Goal: Task Accomplishment & Management: Use online tool/utility

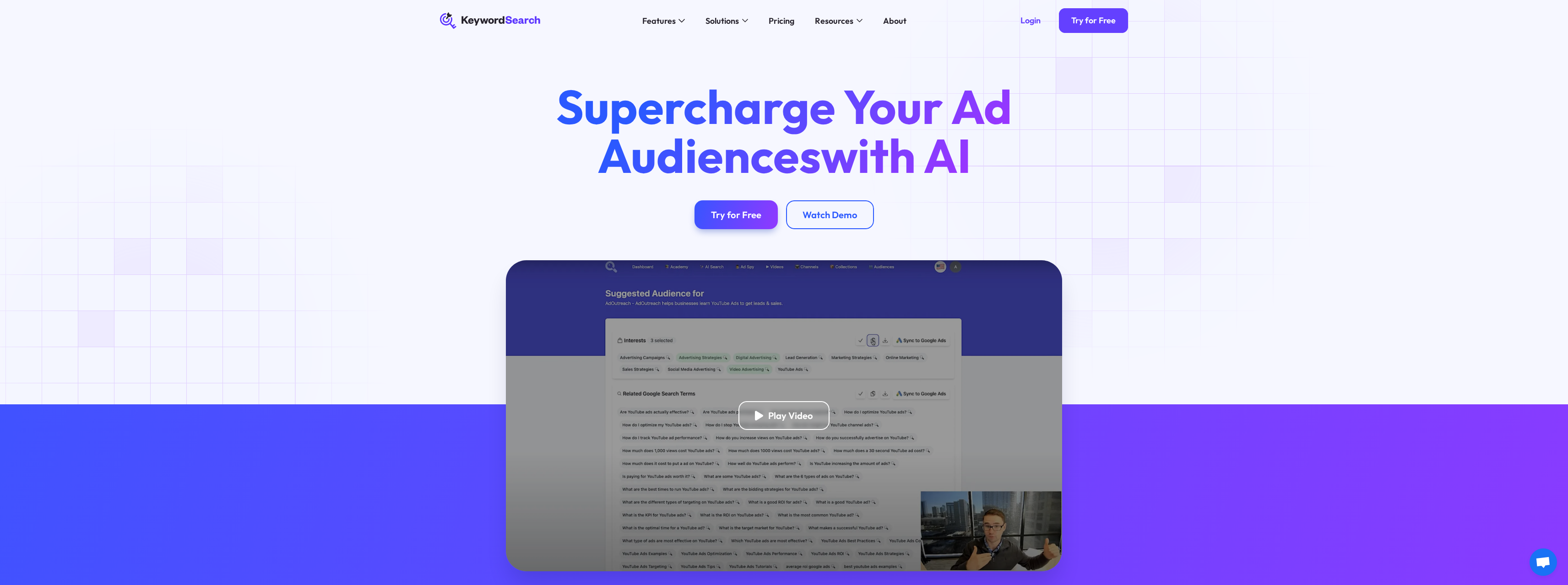
click at [1106, 148] on div "Supercharge Your Ad Audiences with AI Try for Free Watch Demo" at bounding box center [784, 156] width 721 height 147
click at [1105, 21] on div "Try for Free" at bounding box center [1094, 20] width 45 height 11
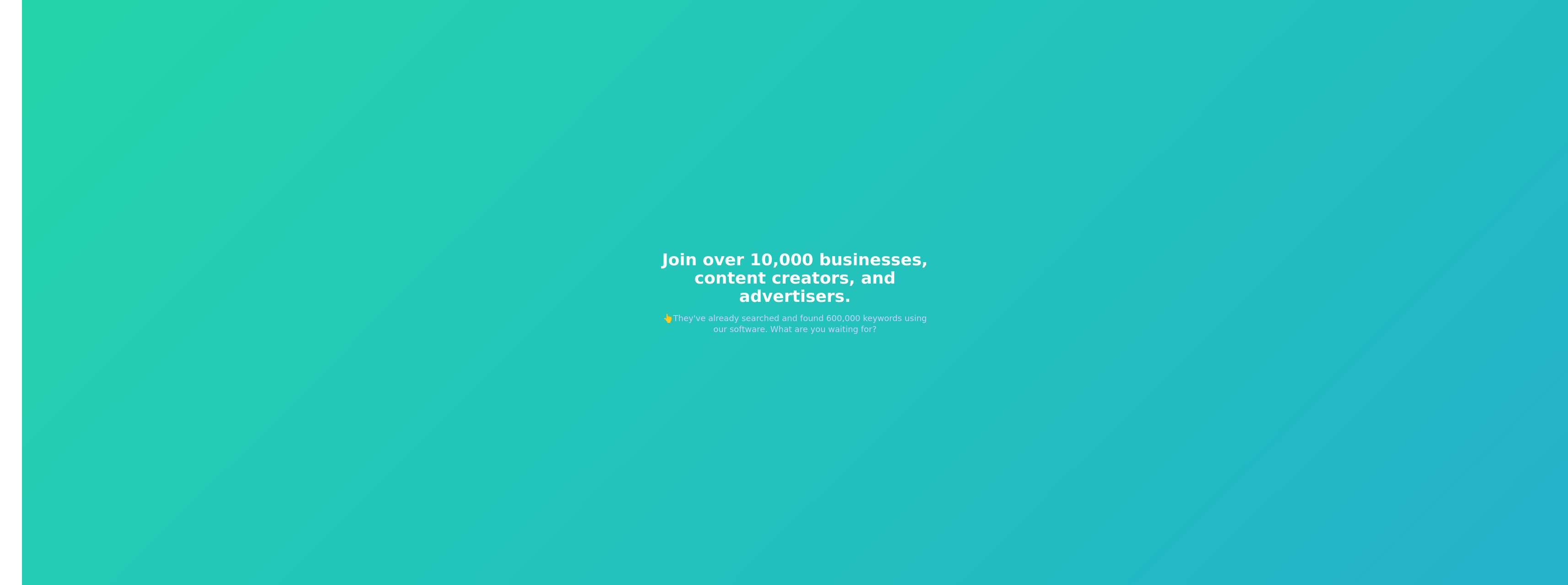
click at [769, 286] on span "content creators, and advertisers." at bounding box center [795, 287] width 278 height 37
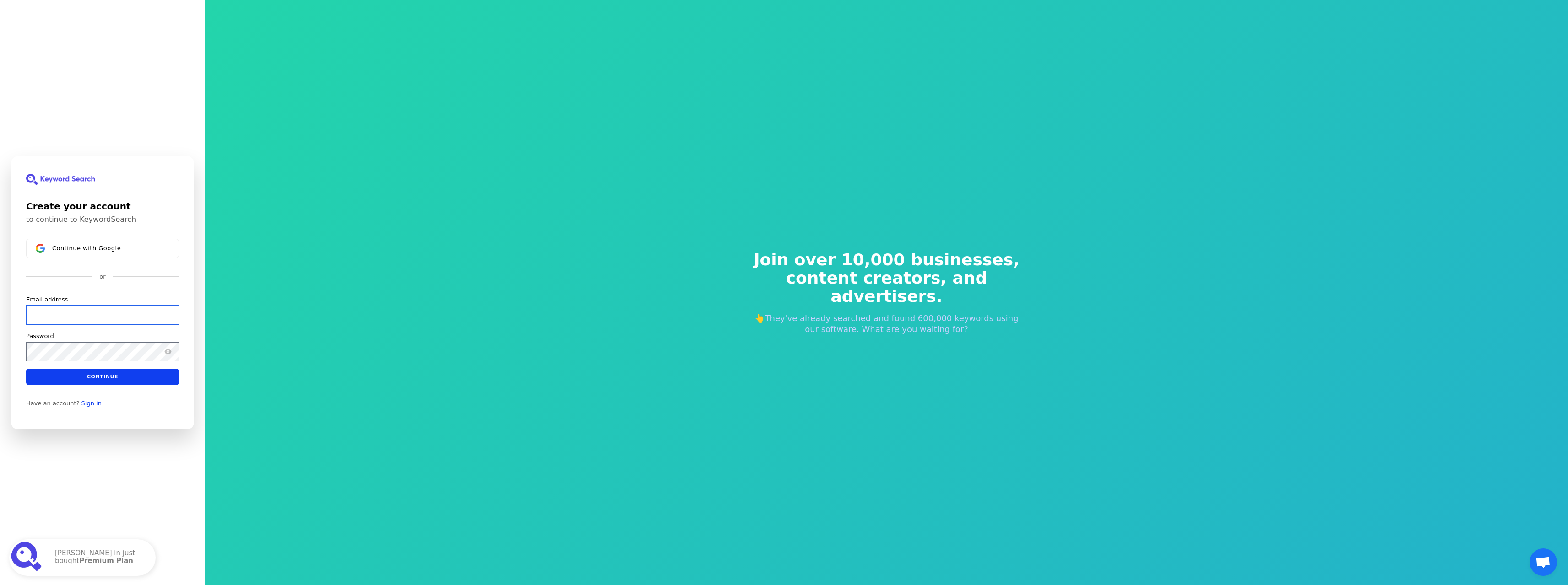
click at [79, 311] on input "Email address" at bounding box center [102, 315] width 153 height 19
click at [74, 315] on input "Email address" at bounding box center [102, 309] width 153 height 19
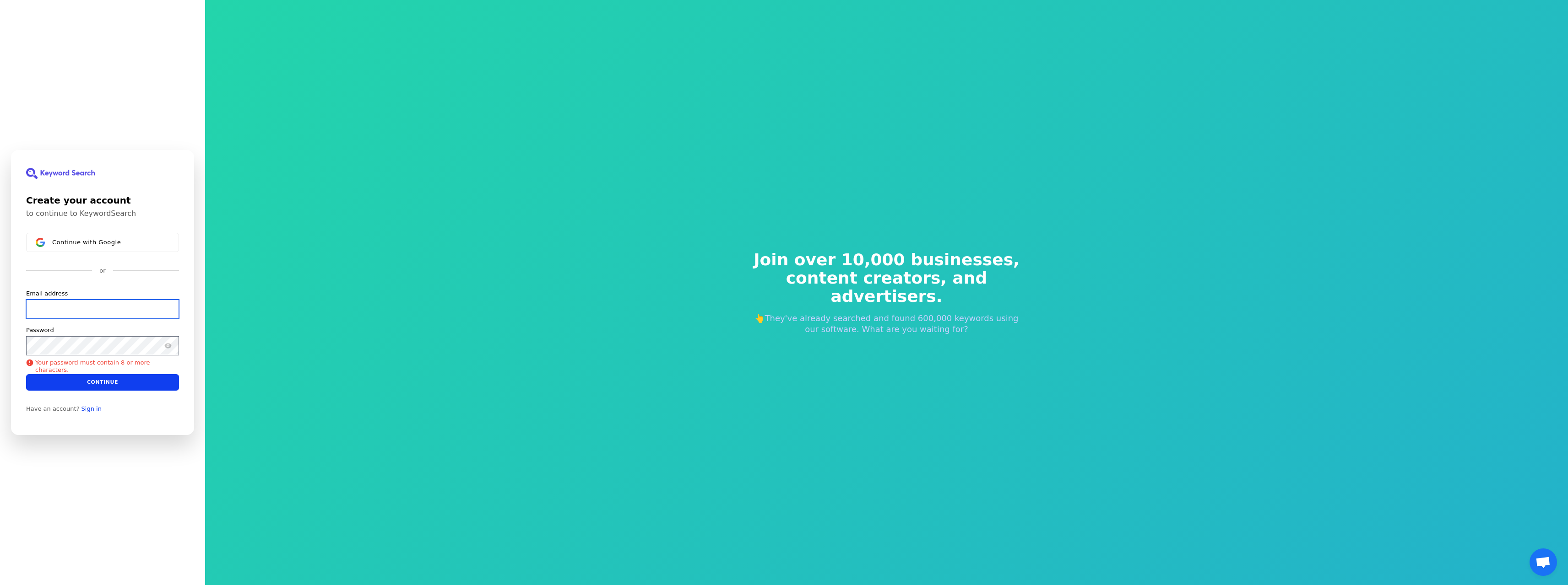
click at [74, 315] on input "Email address" at bounding box center [102, 309] width 153 height 19
type input "r"
click at [26, 289] on button "submit" at bounding box center [26, 289] width 0 height 0
type input "[EMAIL_ADDRESS][DOMAIN_NAME]"
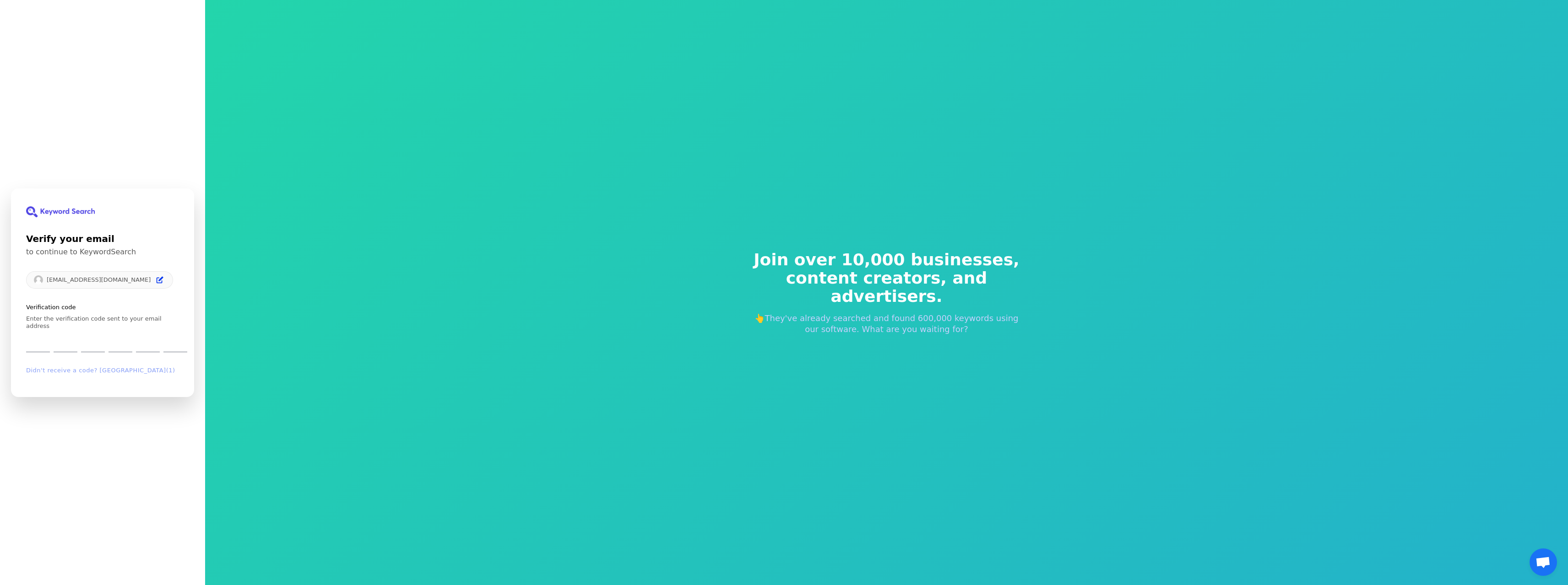
type input "2"
type input "8"
type input "5"
type input "3"
type input "0"
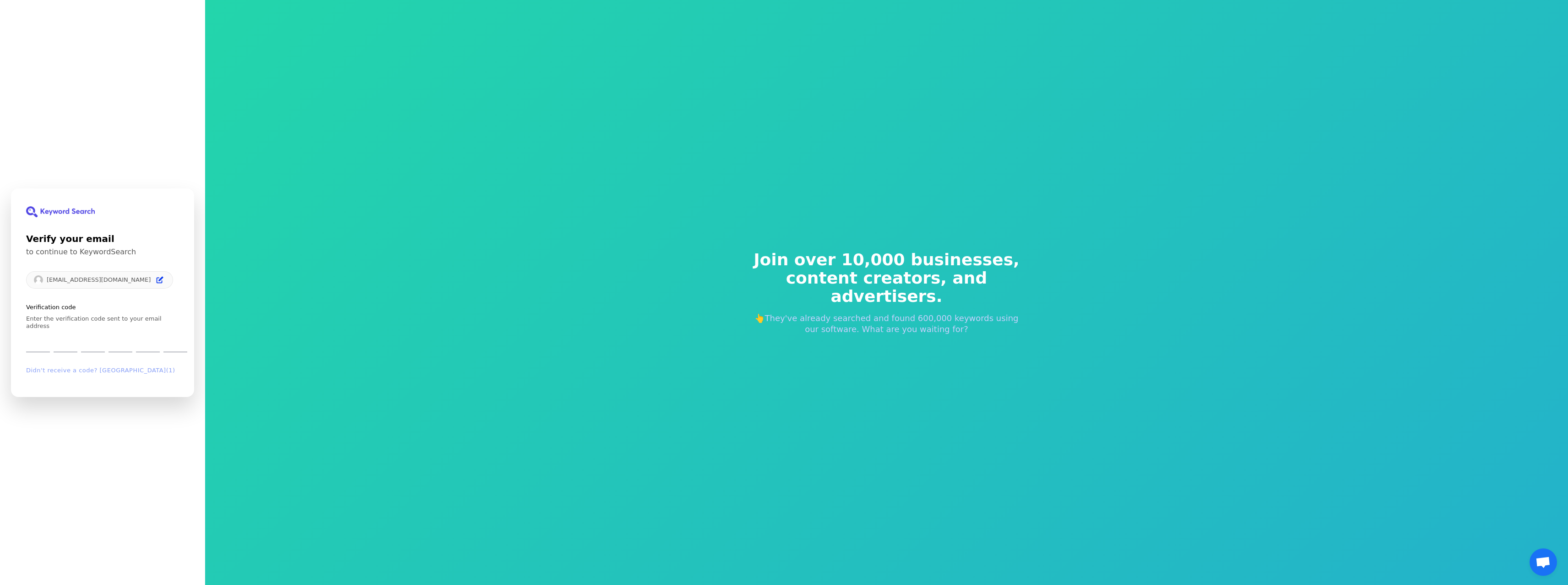
type input "3"
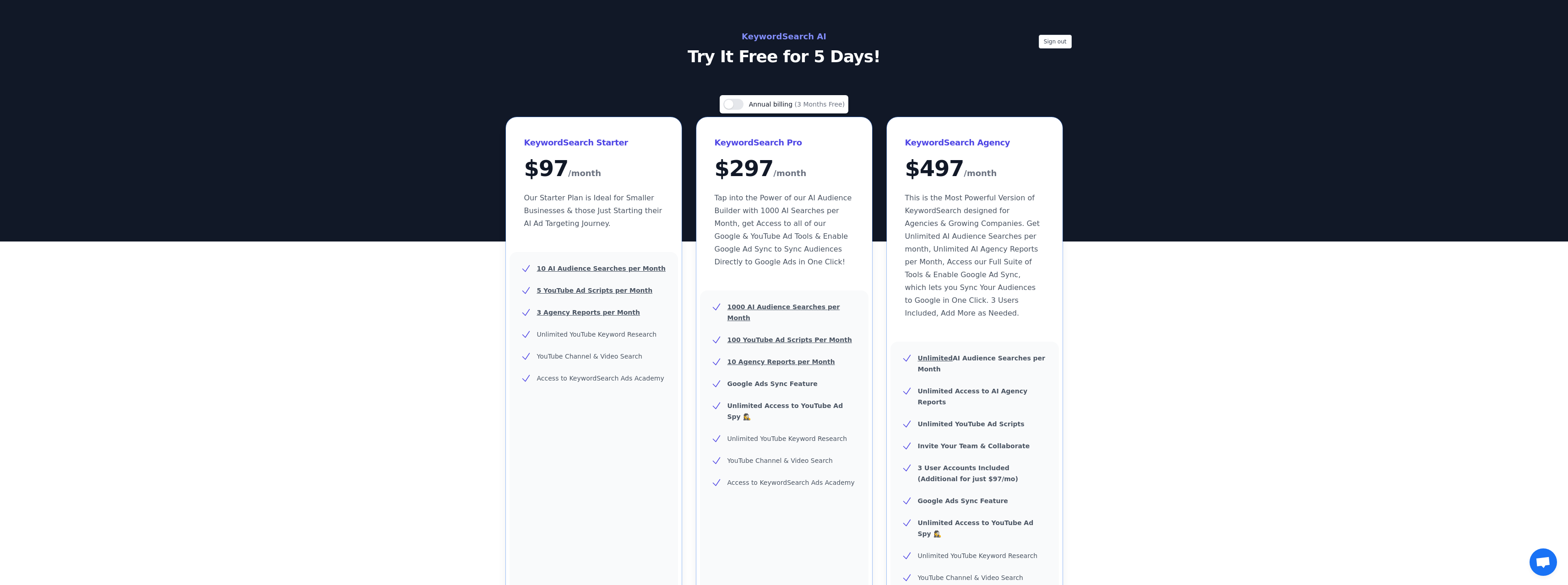
scroll to position [229, 0]
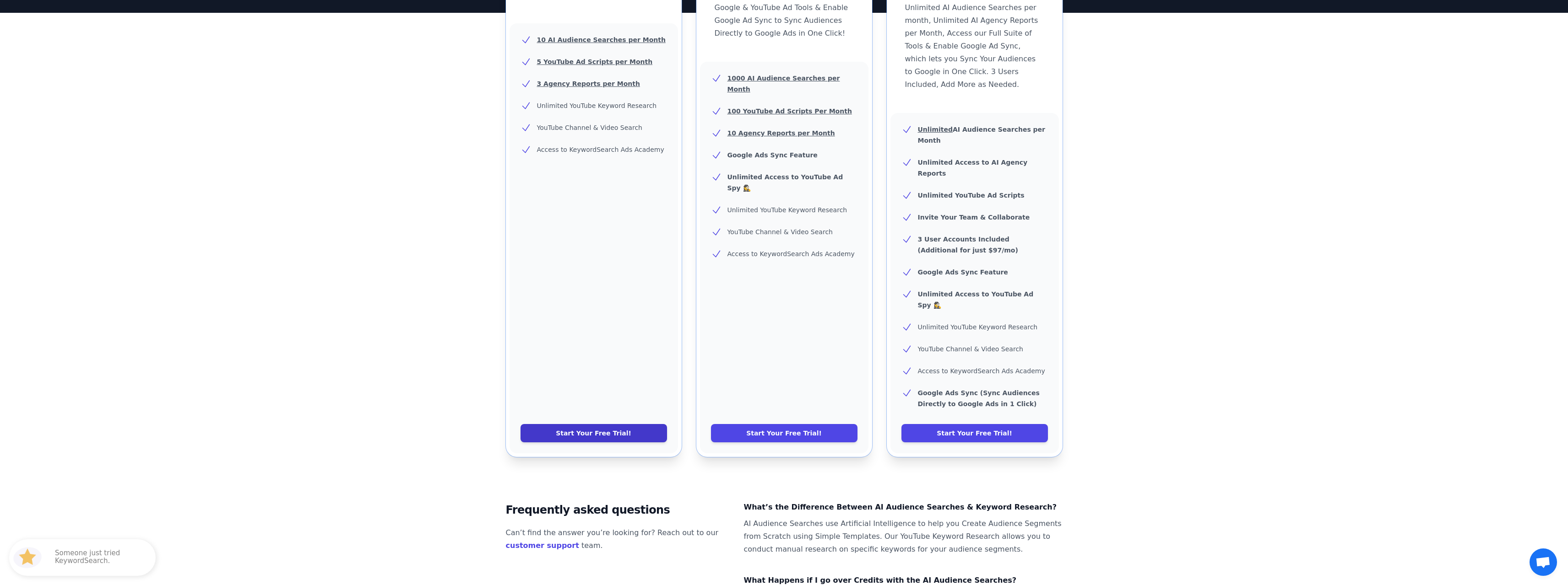
click at [572, 424] on link "Start Your Free Trial!" at bounding box center [594, 433] width 146 height 18
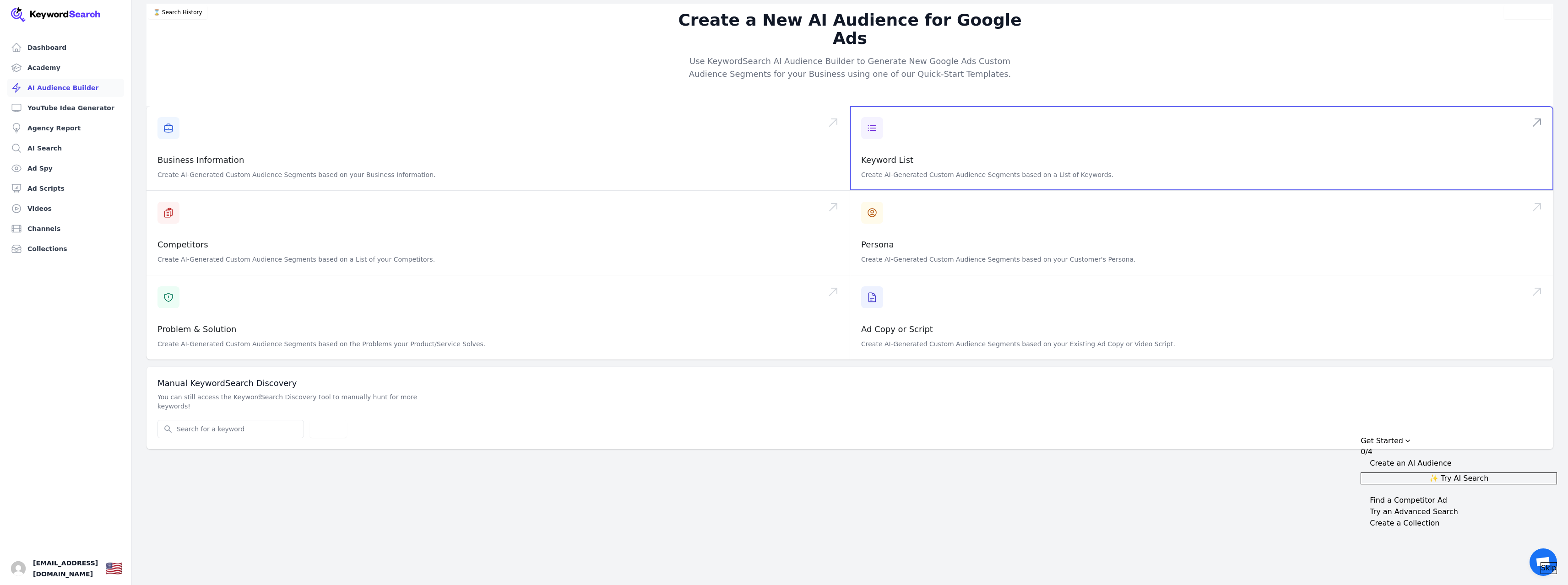
click at [1013, 155] on span at bounding box center [1201, 148] width 703 height 84
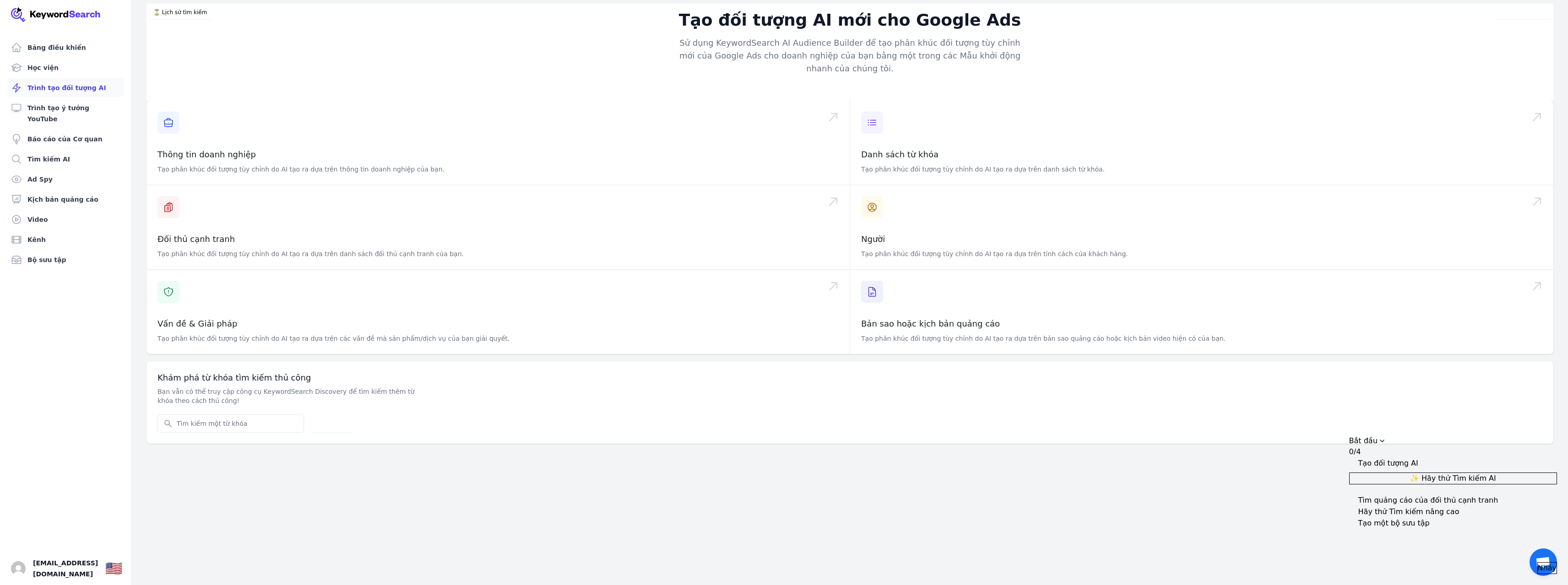
click at [275, 433] on div "Khám phá từ khóa tìm kiếm thủ công Bạn vẫn có thể truy cập công cụ KeywordSearc…" at bounding box center [850, 403] width 1407 height 83
click at [269, 428] on input "Tìm kiếm từ khóa YouTube" at bounding box center [230, 423] width 146 height 17
click at [266, 423] on input "Tìm kiếm từ khóa YouTube" at bounding box center [230, 423] width 146 height 17
type input "học ứng dụng AI"
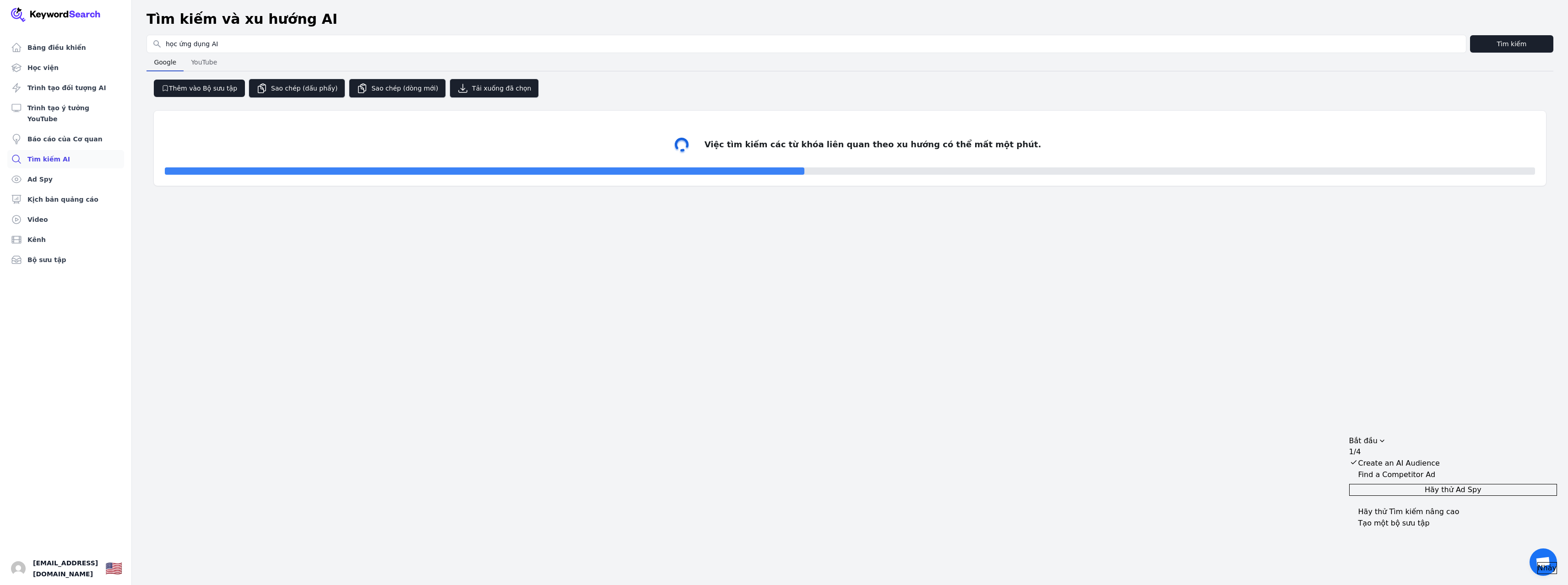
select select "50"
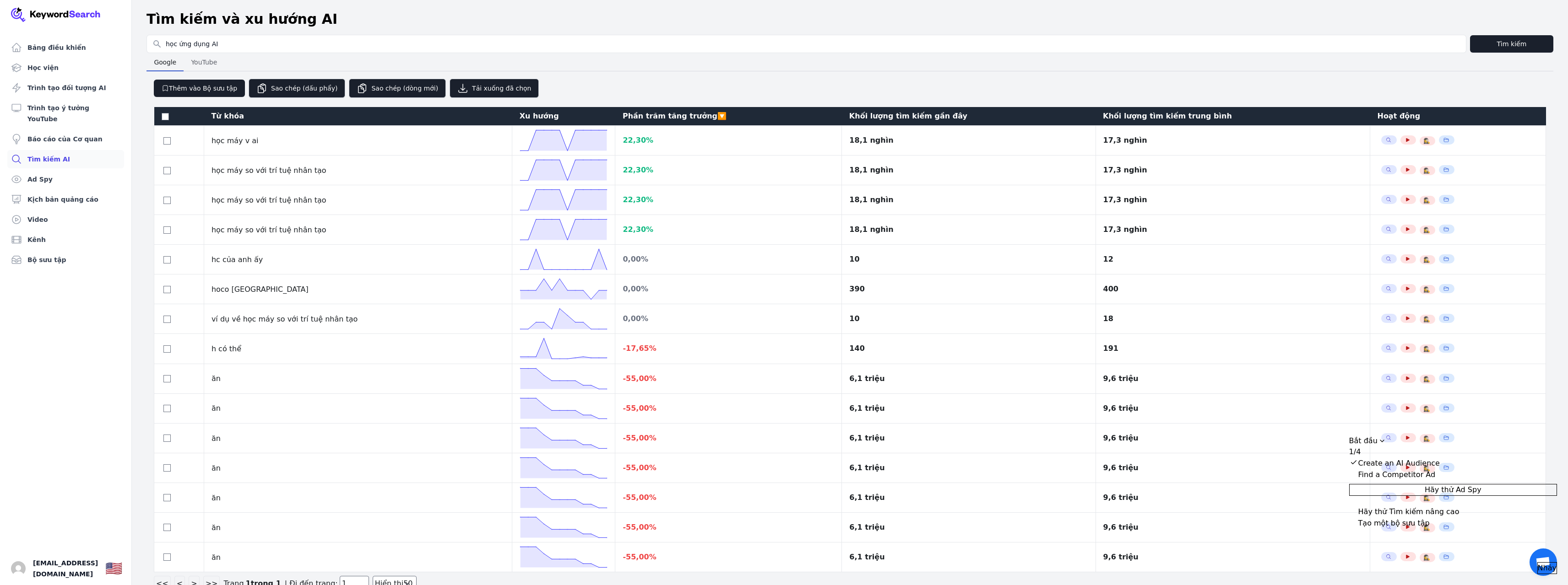
drag, startPoint x: 185, startPoint y: 1, endPoint x: 1220, endPoint y: 24, distance: 1035.3
click at [1220, 24] on div "Tìm kiếm và xu hướng AI" at bounding box center [850, 19] width 1407 height 17
click at [60, 52] on font "Bảng điều khiển" at bounding box center [57, 48] width 59 height 8
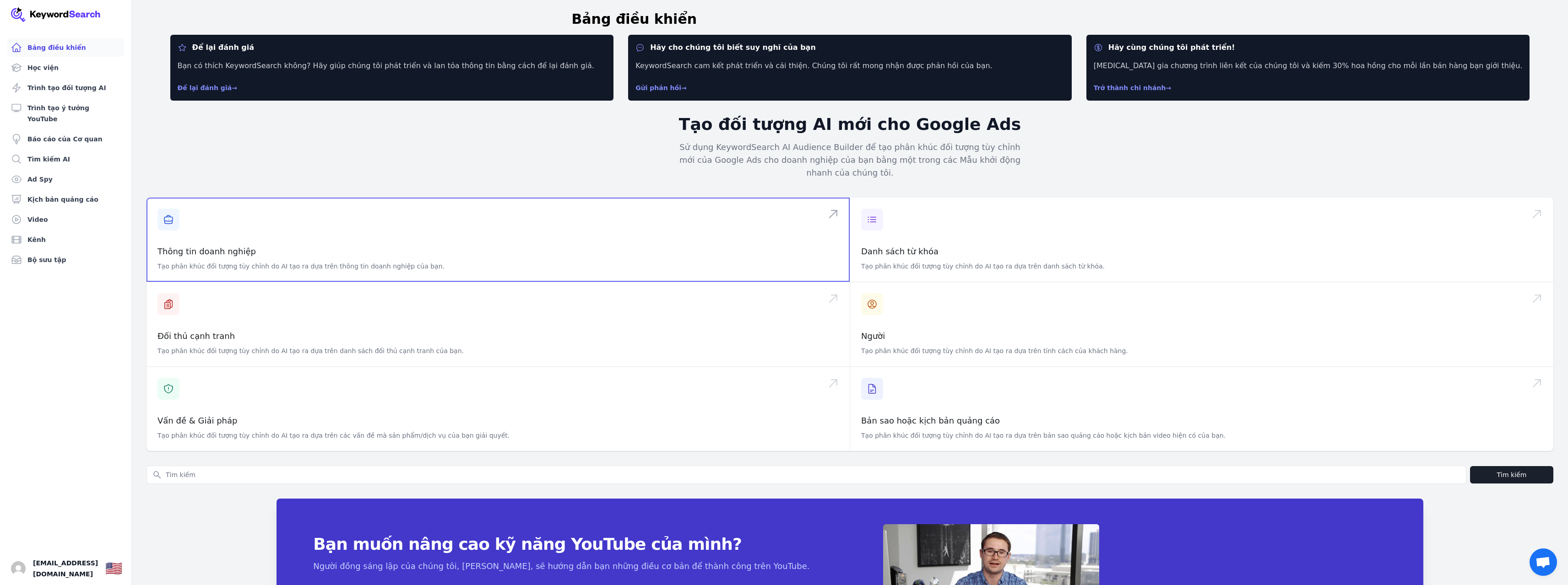
click at [250, 247] on span at bounding box center [498, 240] width 703 height 84
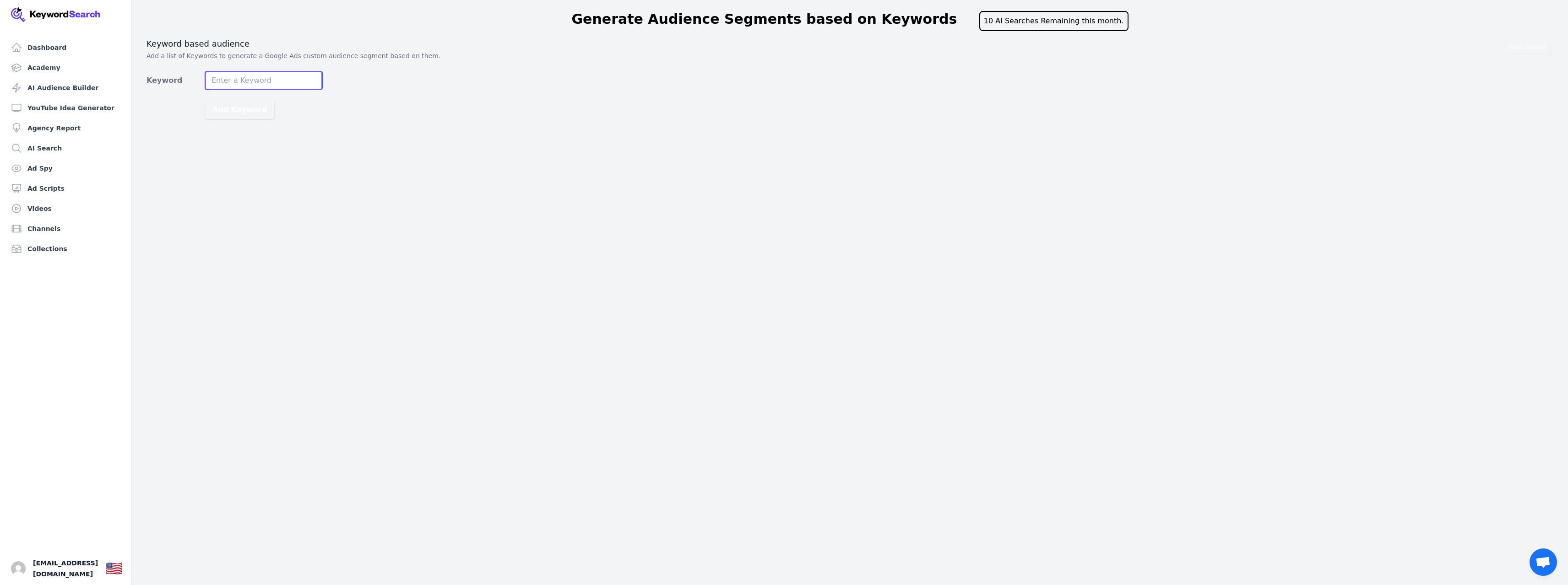
click at [244, 72] on input "Keyword" at bounding box center [263, 80] width 117 height 18
click at [244, 75] on input "Keyword" at bounding box center [263, 80] width 117 height 18
type input "AI Marketing"
click at [319, 110] on div "Add Keyword" at bounding box center [263, 109] width 117 height 18
click at [274, 73] on input "AI Marketing" at bounding box center [263, 80] width 117 height 18
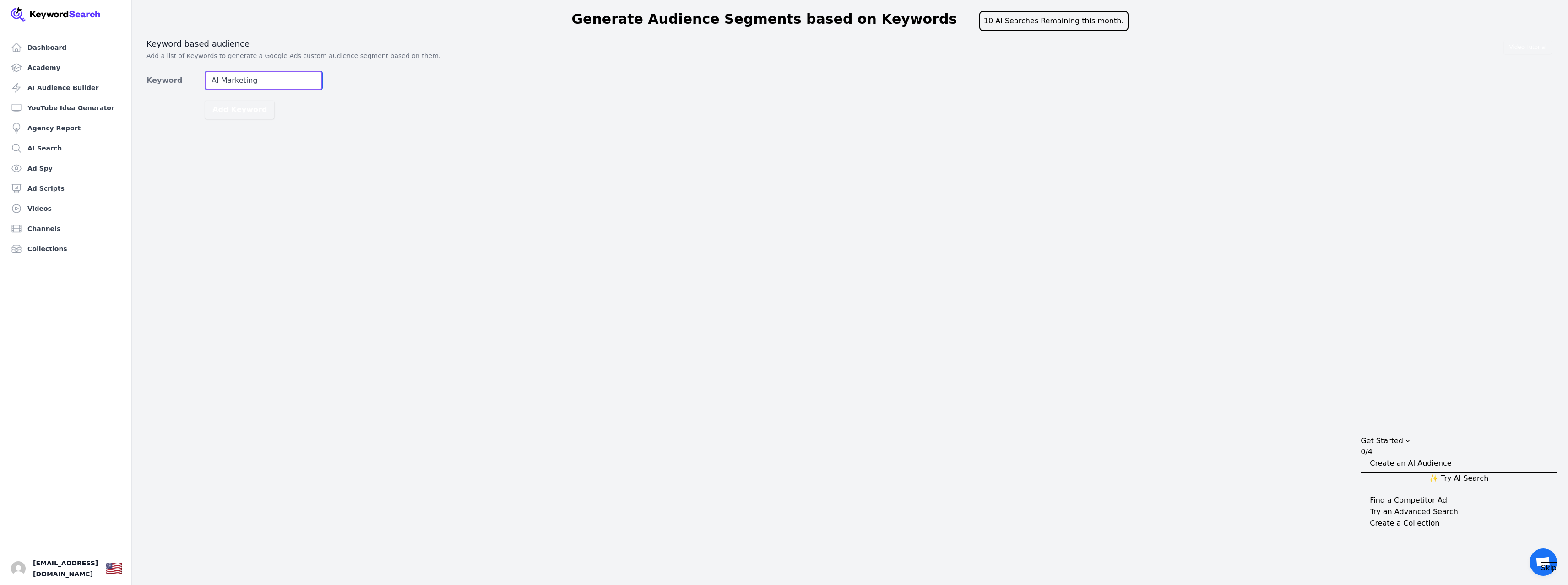
click at [205, 100] on button "Add Keyword" at bounding box center [239, 109] width 69 height 18
click at [226, 178] on button "Generate Audiences" at bounding box center [234, 177] width 176 height 17
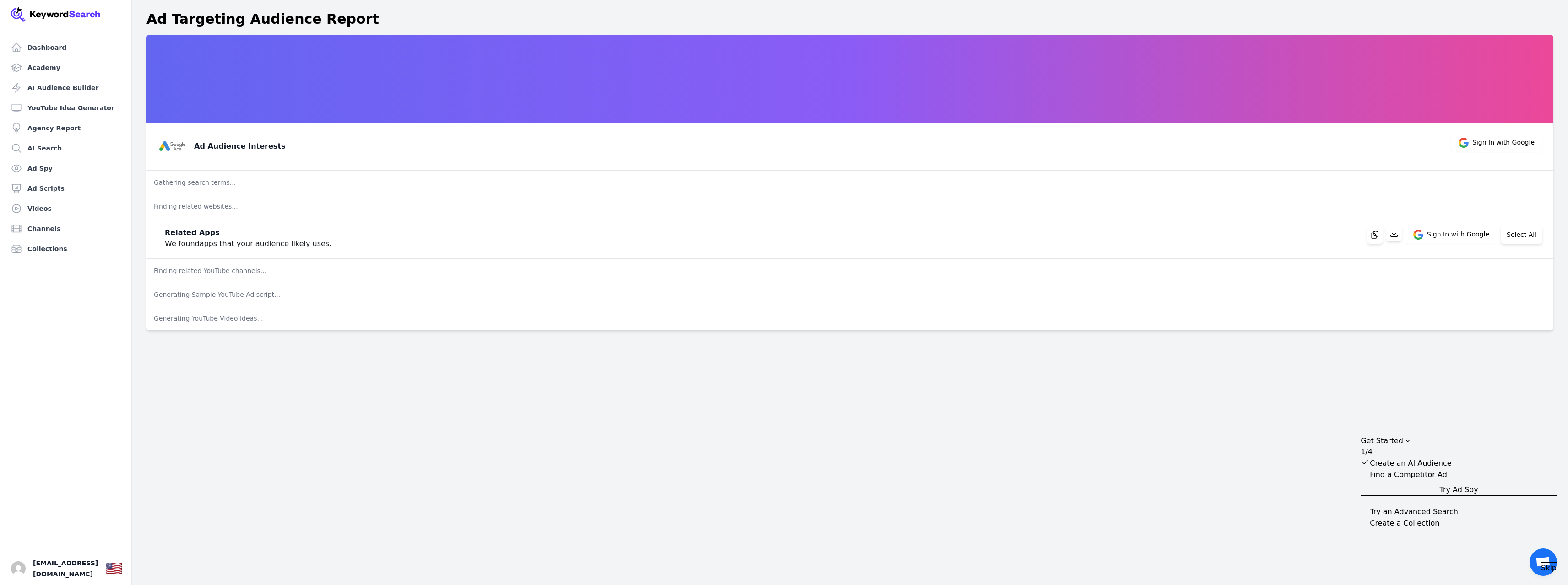
click at [234, 242] on p "We found apps that your audience likely uses." at bounding box center [248, 244] width 167 height 11
click at [337, 240] on div "Related Apps We found apps that your audience likely uses. Sign In with Google …" at bounding box center [846, 235] width 1392 height 29
click at [308, 355] on div "Dashboard Academy AI Audience Builder YouTube Idea Generator Agency Report AI S…" at bounding box center [784, 292] width 1568 height 585
click at [197, 275] on p "Finding related YouTube channels..." at bounding box center [850, 270] width 1407 height 24
click at [274, 273] on p "Finding related YouTube channels..." at bounding box center [850, 270] width 1407 height 24
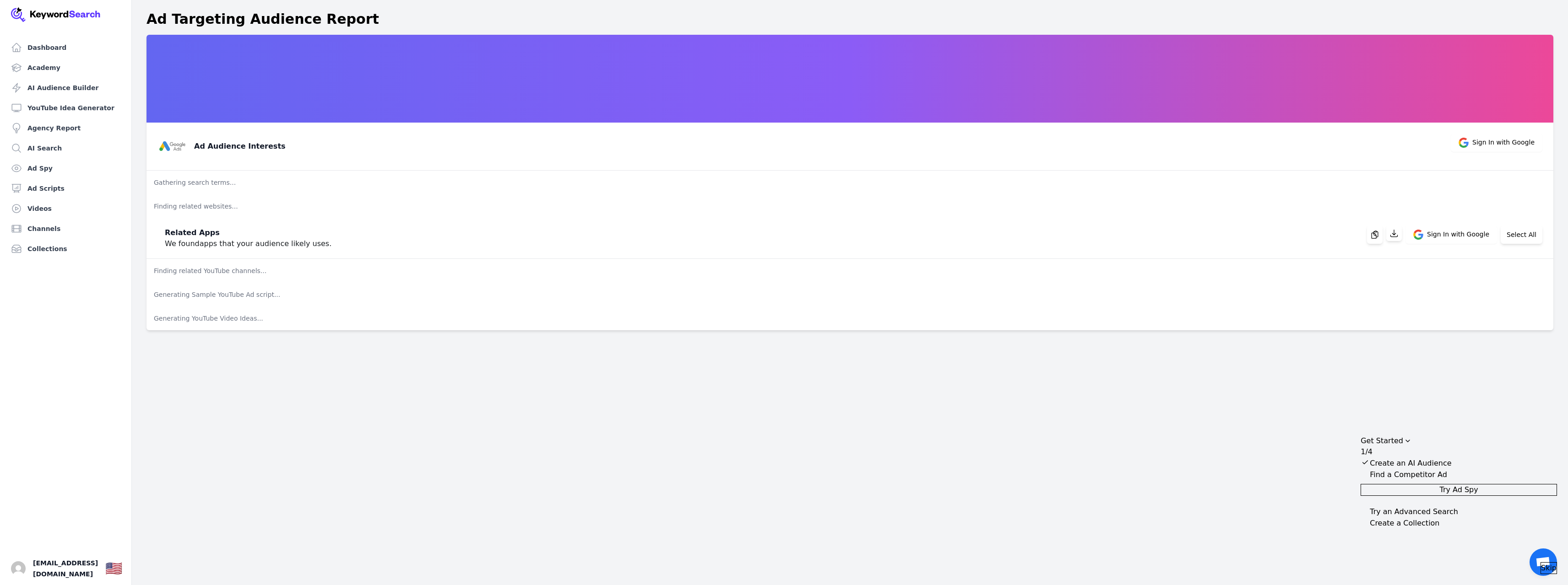
click at [592, 320] on p "Generating YouTube Video Ideas..." at bounding box center [850, 318] width 1407 height 24
click at [441, 324] on p "Generating YouTube Video Ideas..." at bounding box center [850, 318] width 1407 height 24
click at [265, 320] on p "Generating YouTube Video Ideas..." at bounding box center [850, 318] width 1407 height 24
click at [224, 320] on p "Generating YouTube Video Ideas..." at bounding box center [850, 318] width 1407 height 24
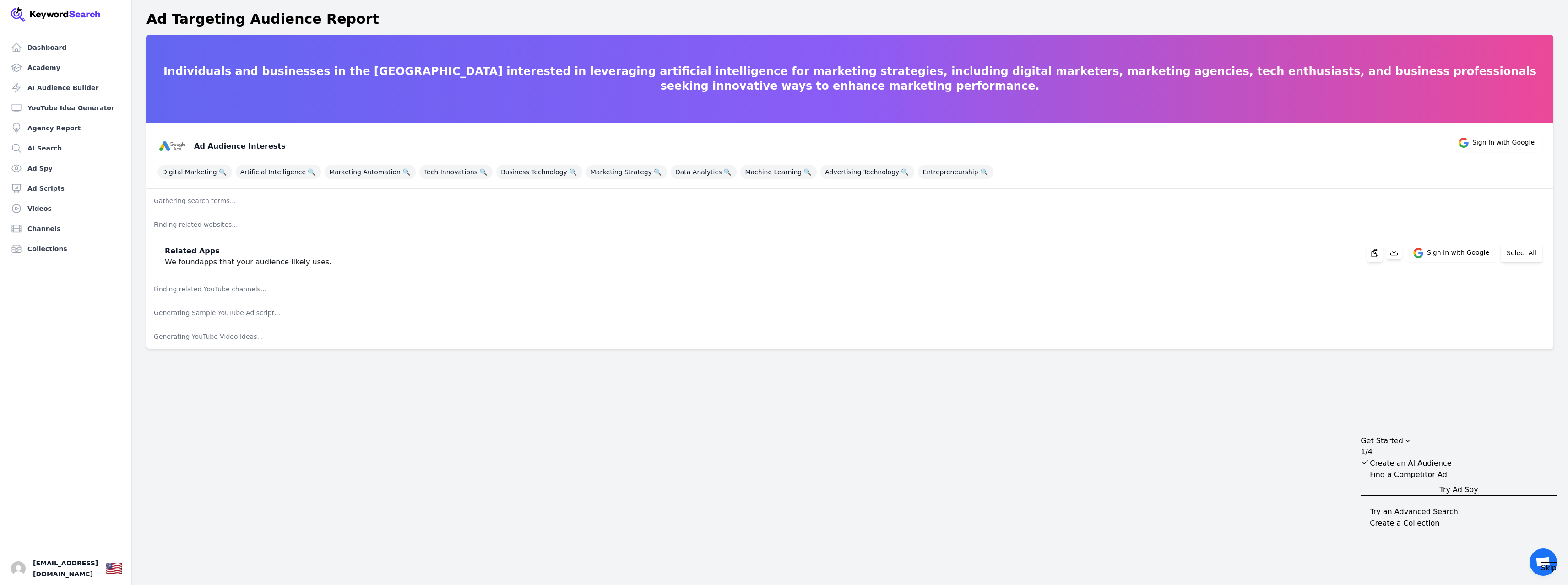
click at [348, 252] on div "Related Apps We found apps that your audience likely uses. Sign In with Google …" at bounding box center [846, 253] width 1392 height 29
click at [291, 255] on h3 "Related Apps" at bounding box center [248, 251] width 167 height 11
click at [546, 394] on div "Dashboard Academy AI Audience Builder YouTube Idea Generator Agency Report AI S…" at bounding box center [784, 292] width 1568 height 585
click at [1379, 254] on icon "button" at bounding box center [1375, 253] width 9 height 9
click at [958, 338] on p "Generating YouTube Video Ideas..." at bounding box center [850, 336] width 1407 height 24
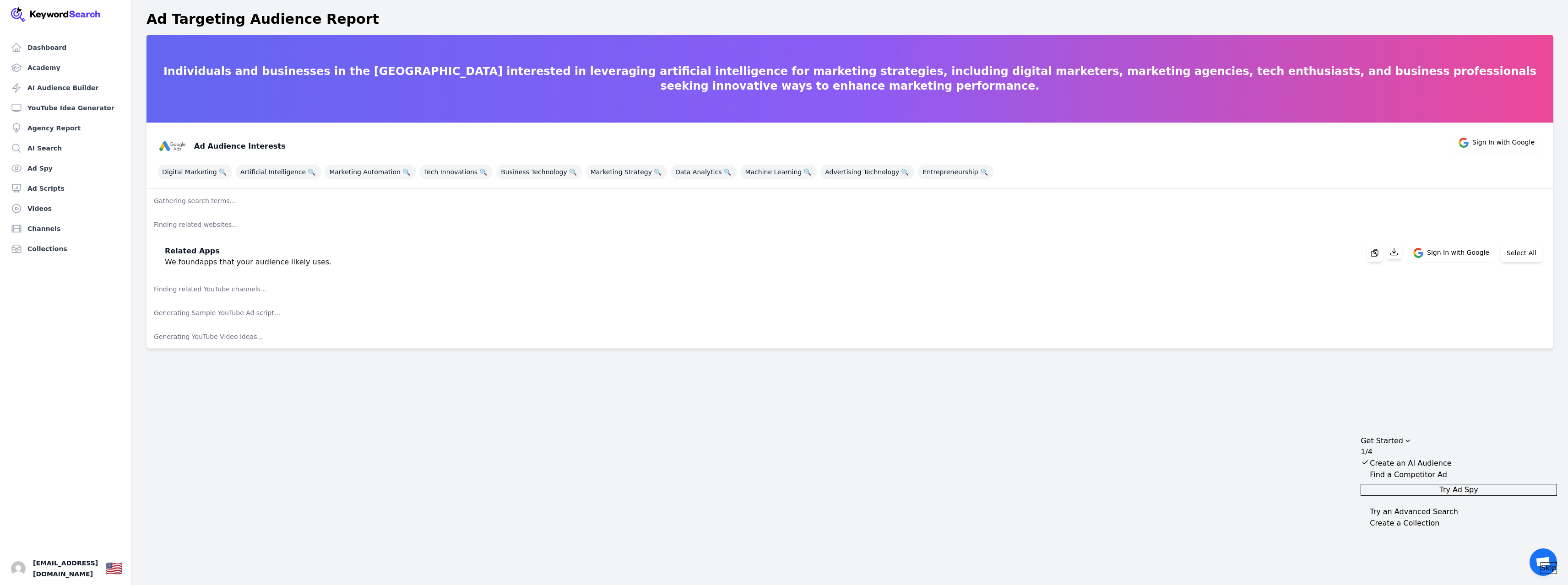
click at [874, 357] on div "Dashboard Academy AI Audience Builder YouTube Idea Generator Agency Report AI S…" at bounding box center [784, 292] width 1568 height 585
click at [291, 259] on p "We found apps that your audience likely uses." at bounding box center [248, 262] width 167 height 11
click at [396, 256] on div "Related Apps We found apps that your audience likely uses. Sign In with Google …" at bounding box center [846, 253] width 1392 height 29
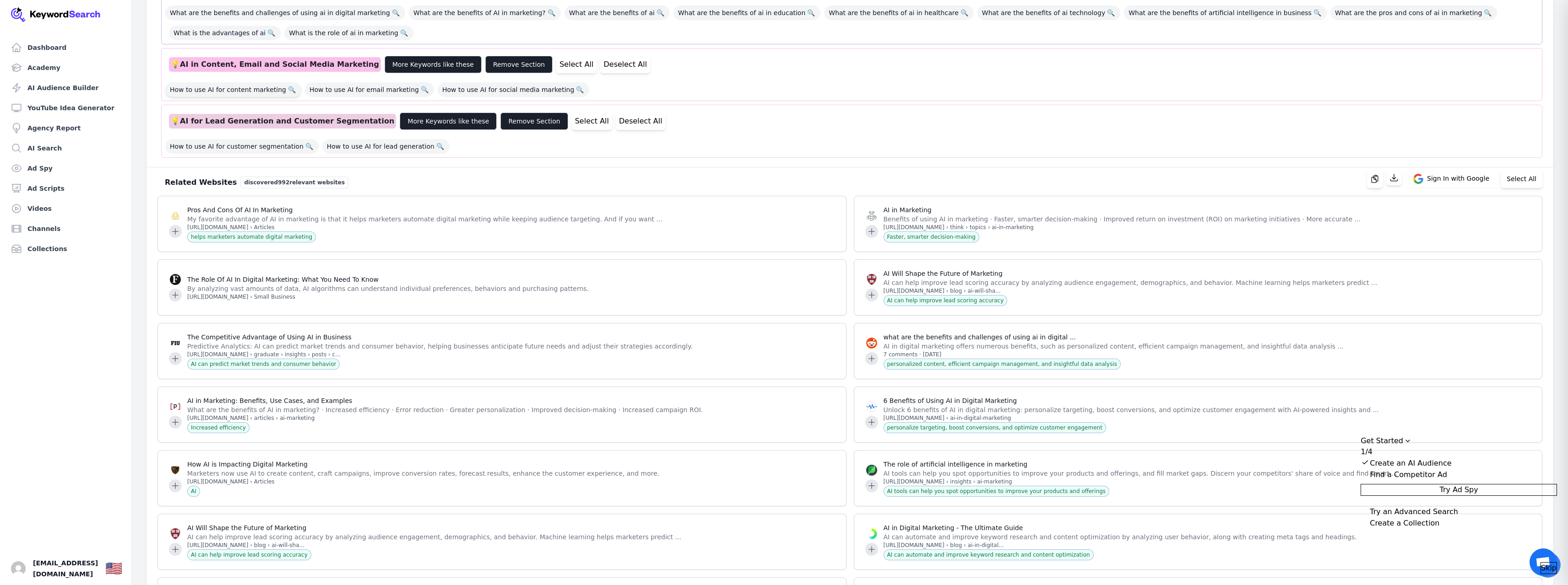
scroll to position [549, 0]
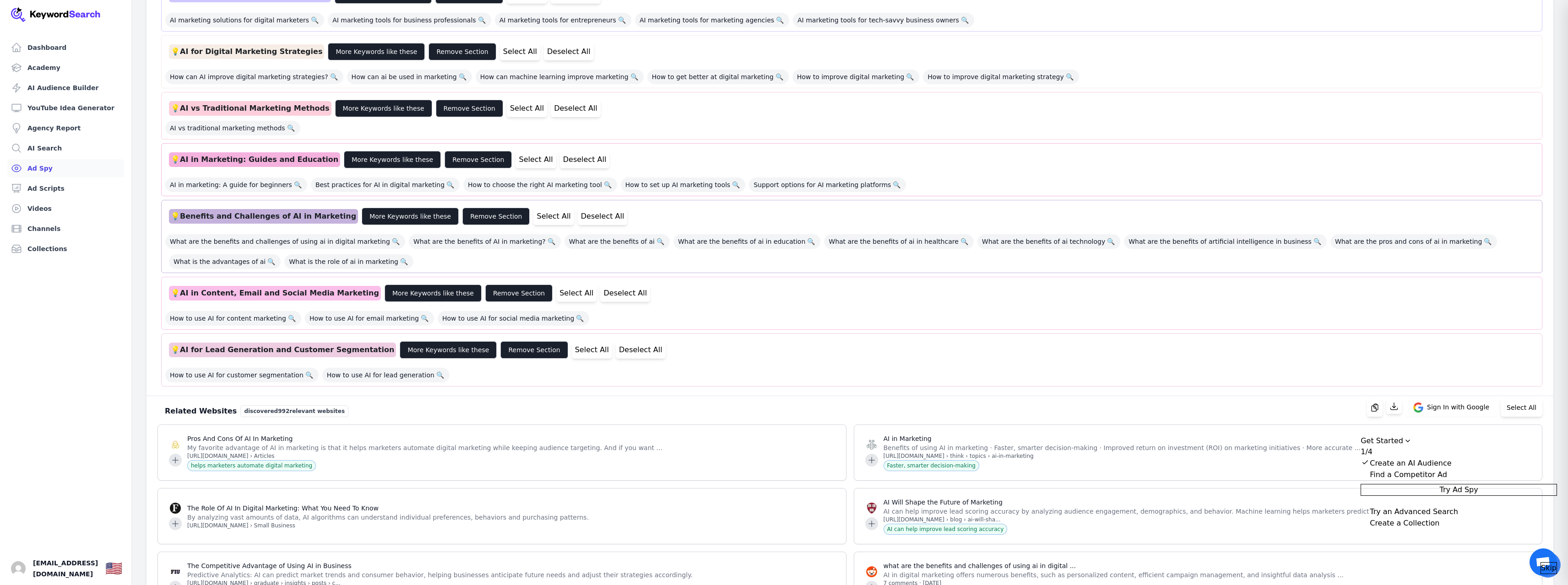
click at [47, 166] on link "Ad Spy" at bounding box center [66, 168] width 116 height 18
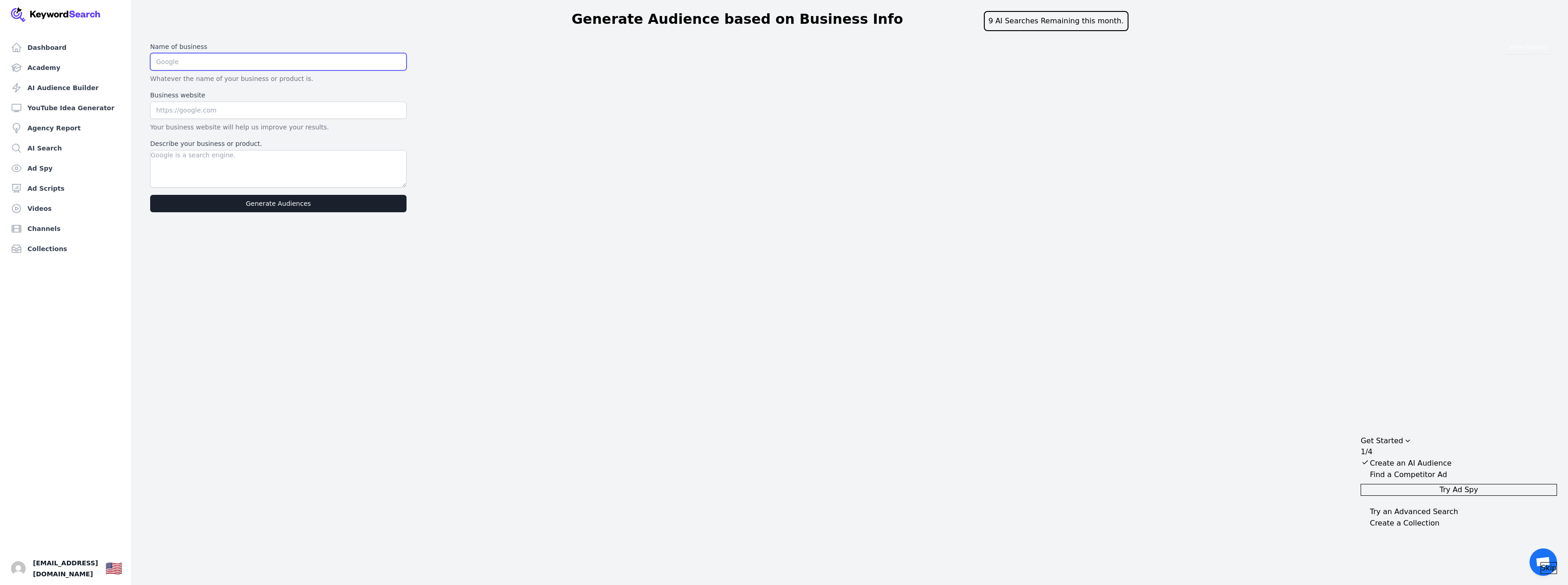
click at [232, 64] on input "text" at bounding box center [278, 61] width 256 height 17
type input "Học Viện AI Marketing"
click at [235, 120] on div "Business website Your business website will help us improve your results." at bounding box center [278, 111] width 256 height 41
click at [240, 107] on input "text" at bounding box center [278, 110] width 256 height 17
click at [220, 174] on textarea "Describe your business or product." at bounding box center [278, 169] width 256 height 38
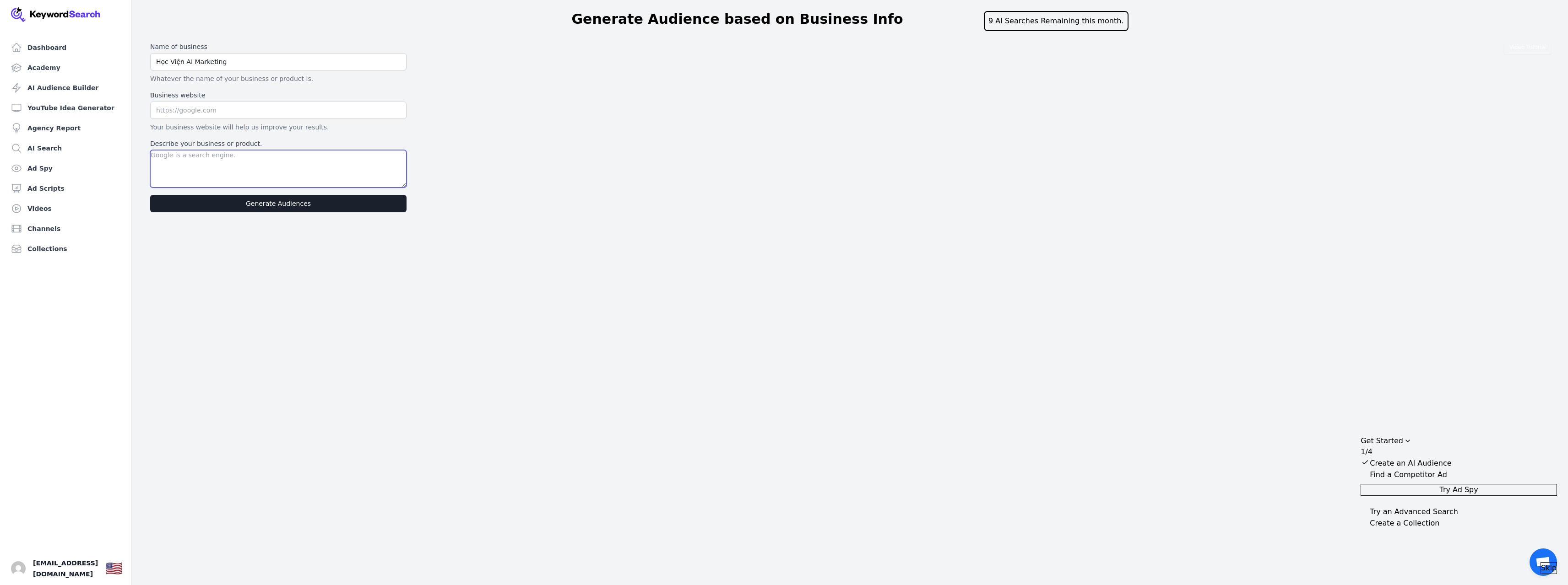
paste textarea "[URL][DOMAIN_NAME]"
type textarea "[URL][DOMAIN_NAME]"
click at [224, 116] on input "text" at bounding box center [278, 110] width 256 height 17
paste input "[URL][DOMAIN_NAME]"
type input "[URL][DOMAIN_NAME]"
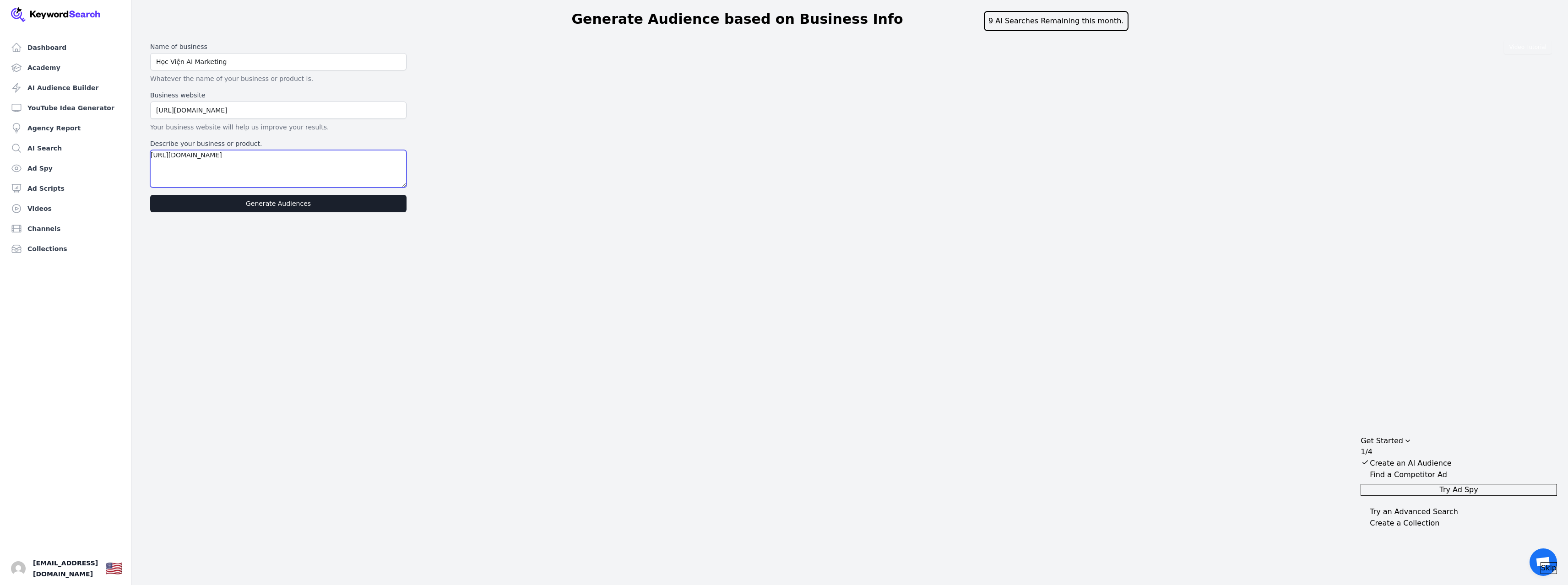
drag, startPoint x: 314, startPoint y: 156, endPoint x: 0, endPoint y: 162, distance: 314.1
click at [0, 162] on div "Dashboard Academy AI Audience Builder YouTube Idea Generator Agency Report AI S…" at bounding box center [784, 109] width 1568 height 219
click at [265, 162] on textarea "Describe your business or product." at bounding box center [278, 169] width 256 height 38
type textarea "D"
type textarea "Đào tạo cách sử dụng AI, Hướng dẫn ứng dụng AI trong Marketing, Ứng dụng AI tro…"
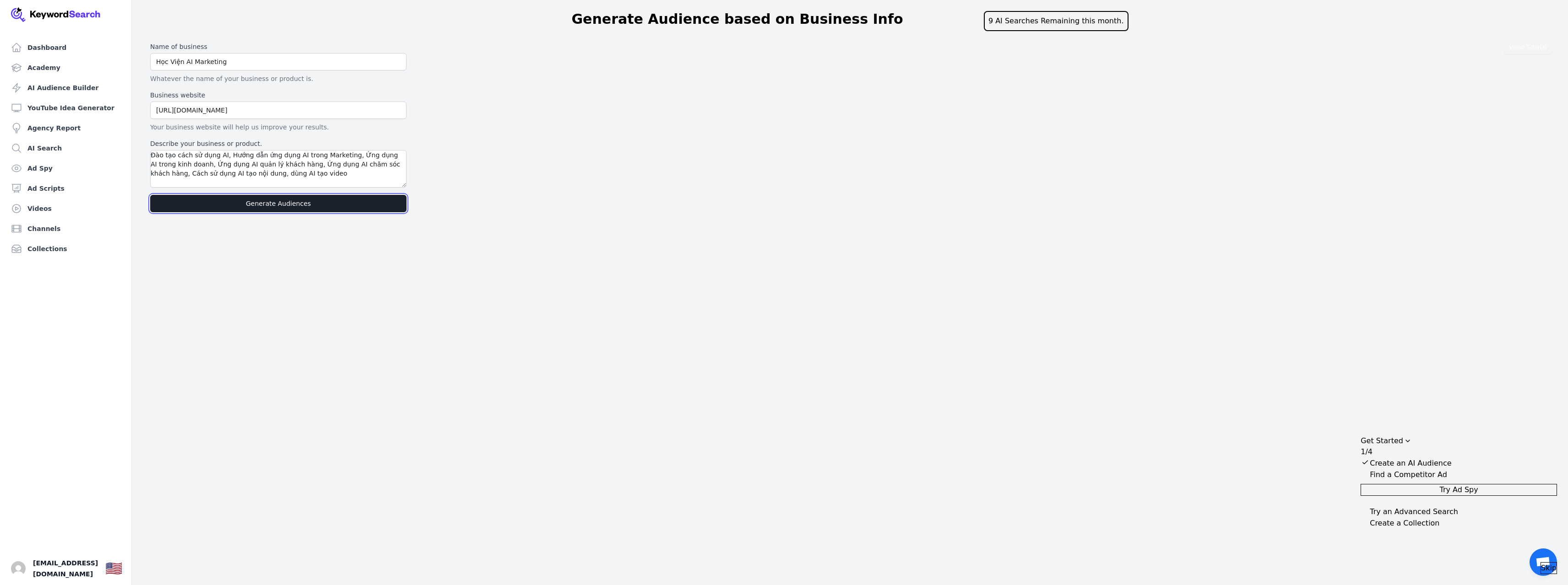
click at [287, 211] on button "Generate Audiences" at bounding box center [278, 203] width 256 height 17
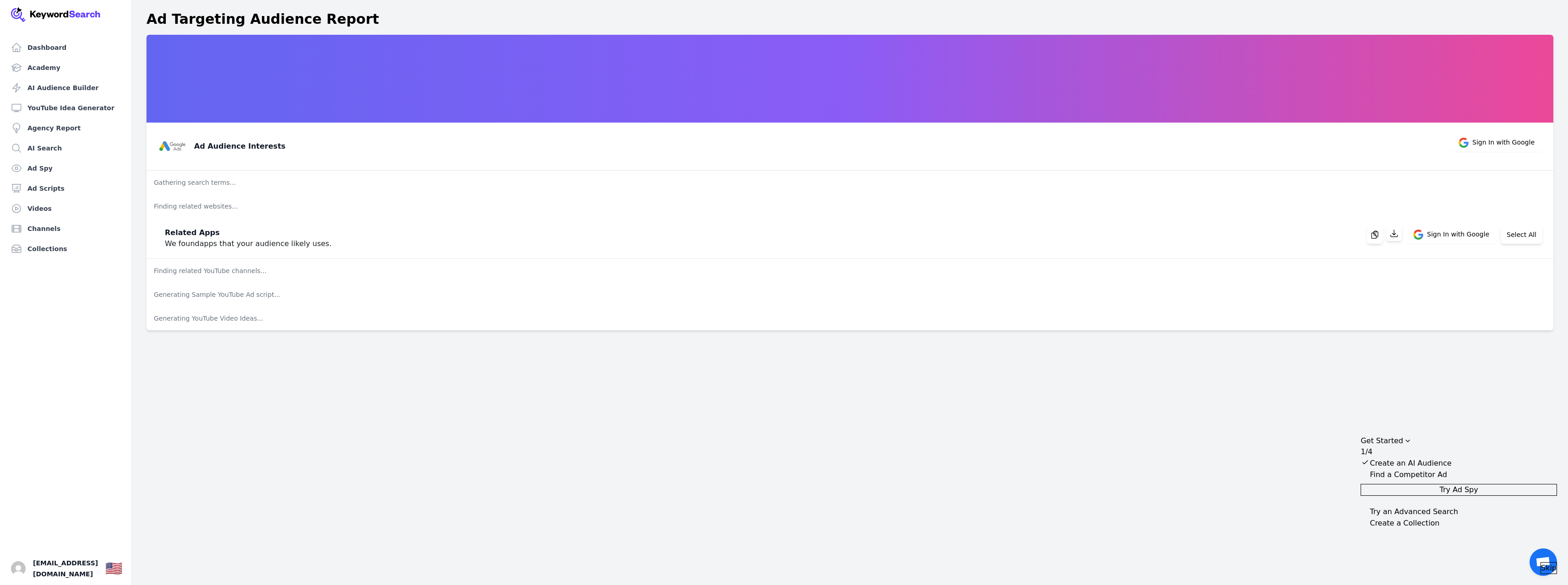
click at [358, 401] on div "Dashboard Academy AI Audience Builder YouTube Idea Generator Agency Report AI S…" at bounding box center [784, 292] width 1568 height 585
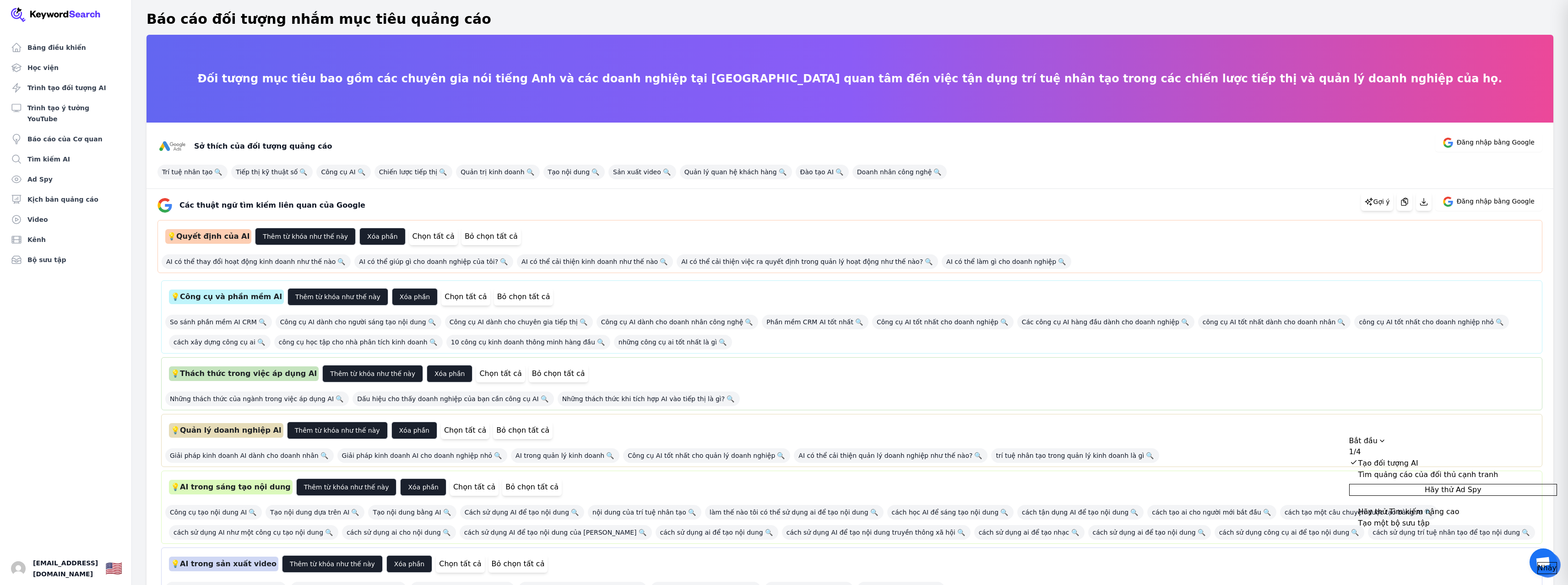
drag, startPoint x: 1431, startPoint y: 412, endPoint x: 1406, endPoint y: 430, distance: 30.8
click at [1386, 437] on icon "Kéo để di chuyển danh sách kiểm tra" at bounding box center [1382, 441] width 8 height 8
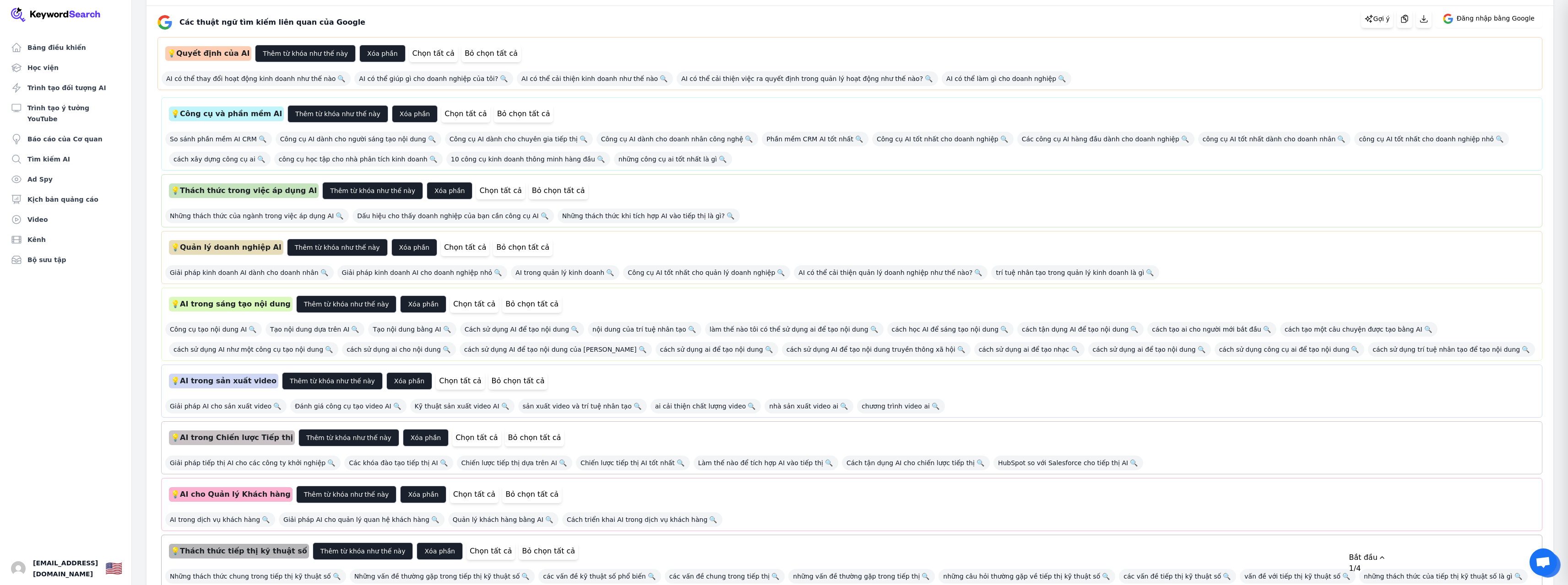
scroll to position [229, 0]
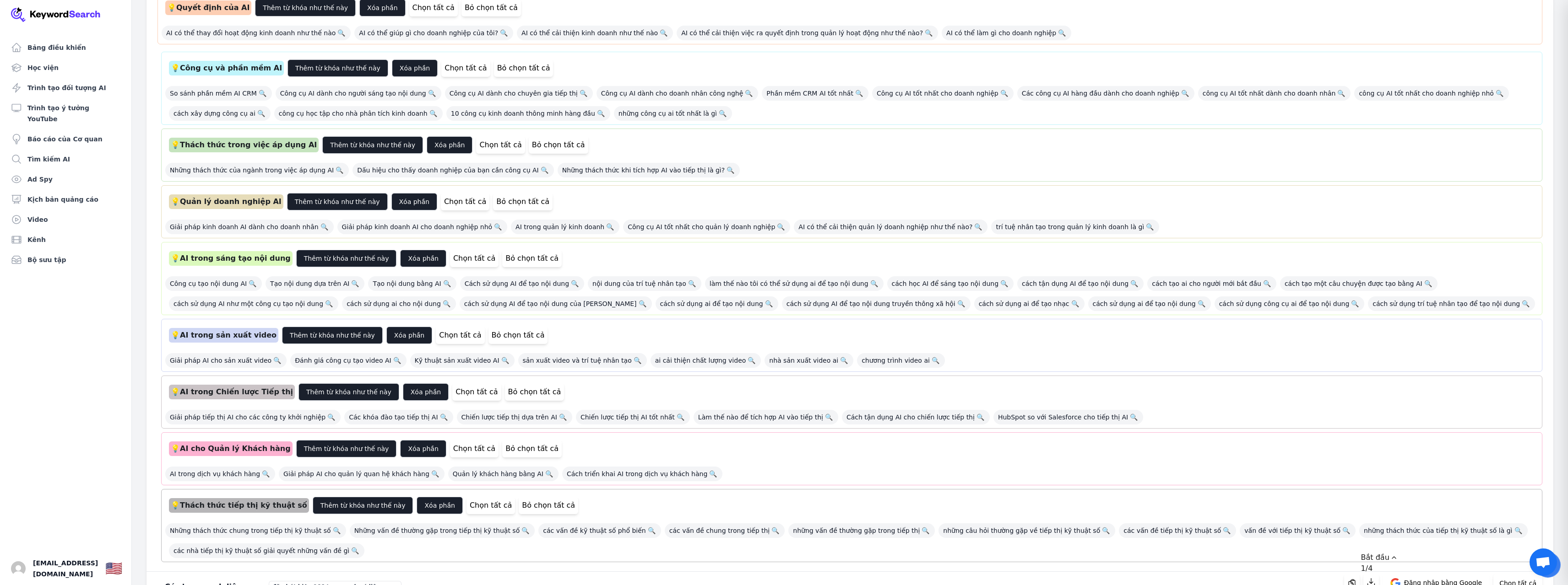
drag, startPoint x: 1474, startPoint y: 547, endPoint x: 1487, endPoint y: 467, distance: 81.0
click at [1487, 356] on body "Bảng điều khiển Học viện Trình tạo đối tượng AI Trình tạo ý tưởng YouTube Báo c…" at bounding box center [784, 64] width 1568 height 585
click at [1474, 552] on div "Bắt đầu" at bounding box center [1465, 557] width 208 height 11
click at [1398, 554] on icon "Kéo để di chuyển danh sách kiểm tra" at bounding box center [1394, 558] width 8 height 8
click at [1558, 563] on span "Skip" at bounding box center [1560, 568] width 15 height 11
